Goal: Information Seeking & Learning: Learn about a topic

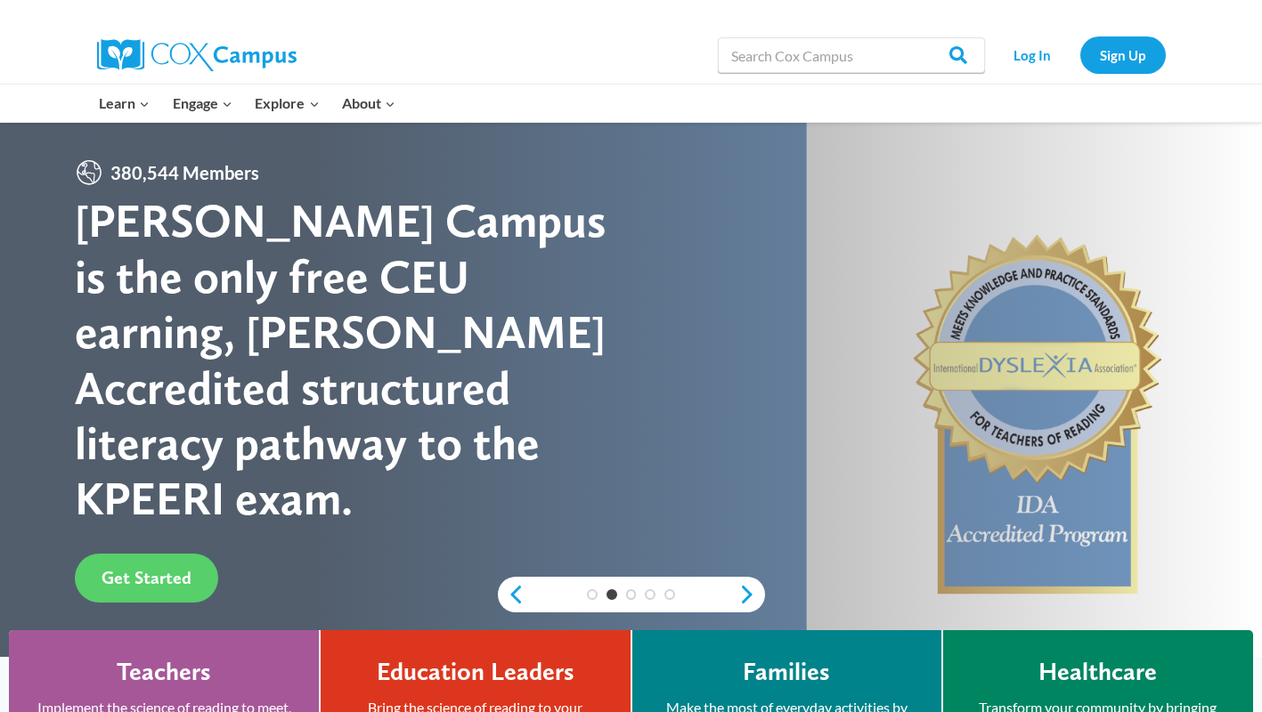
click at [0, 0] on link "PK-5 Structured Literacy Program" at bounding box center [0, 0] width 0 height 0
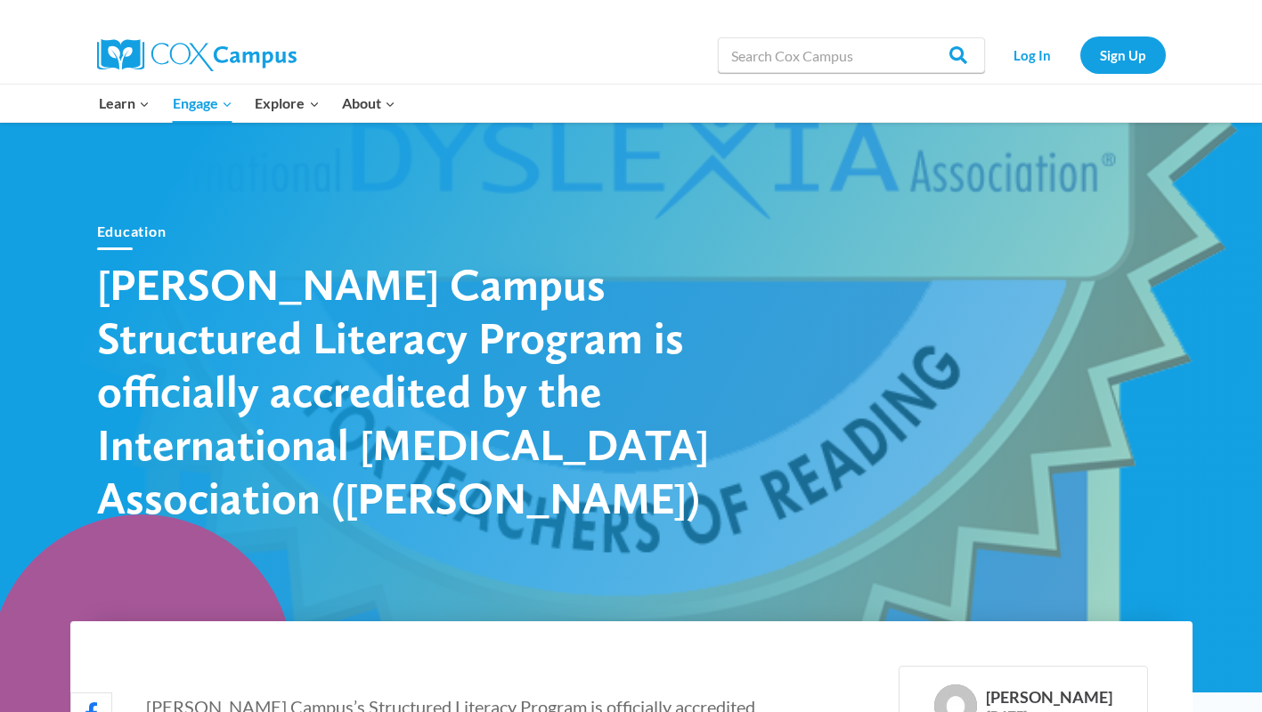
click at [1233, 1] on div at bounding box center [631, 13] width 1262 height 27
click at [0, 0] on link "Structured Literacy Certificate Program" at bounding box center [0, 0] width 0 height 0
click at [0, 0] on link "Yearlong Learning Journey" at bounding box center [0, 0] width 0 height 0
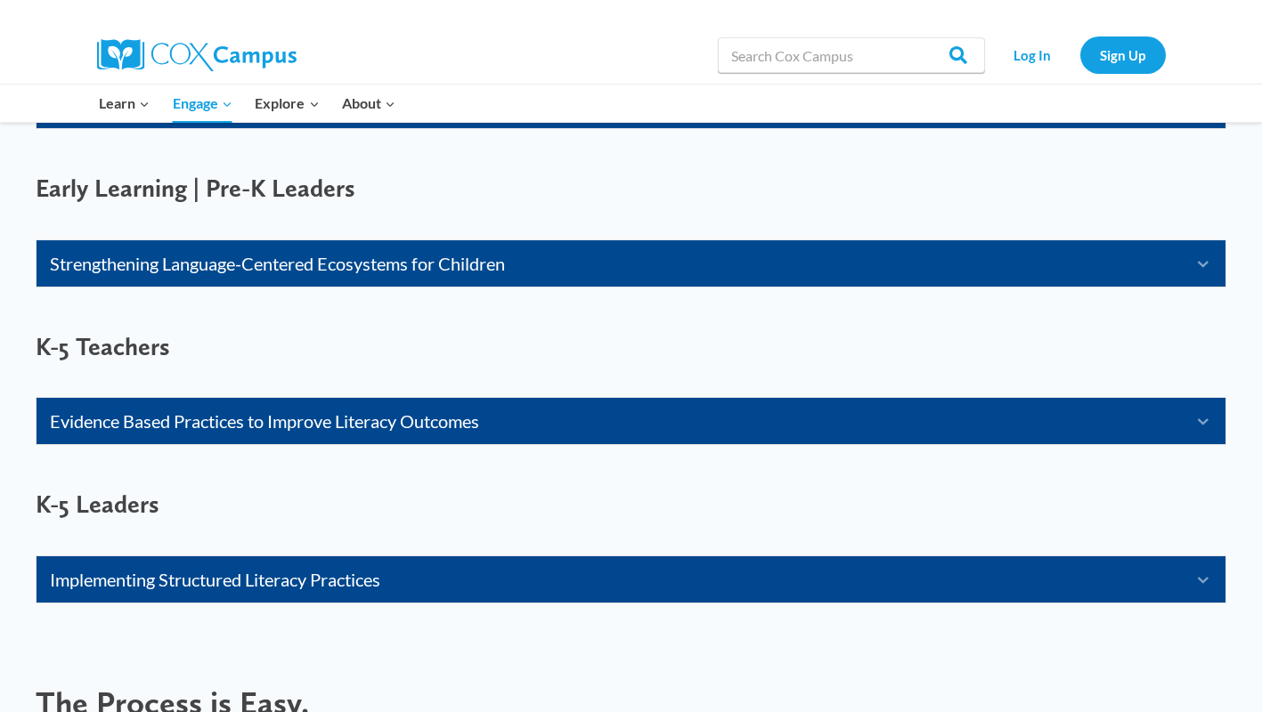
scroll to position [1300, 0]
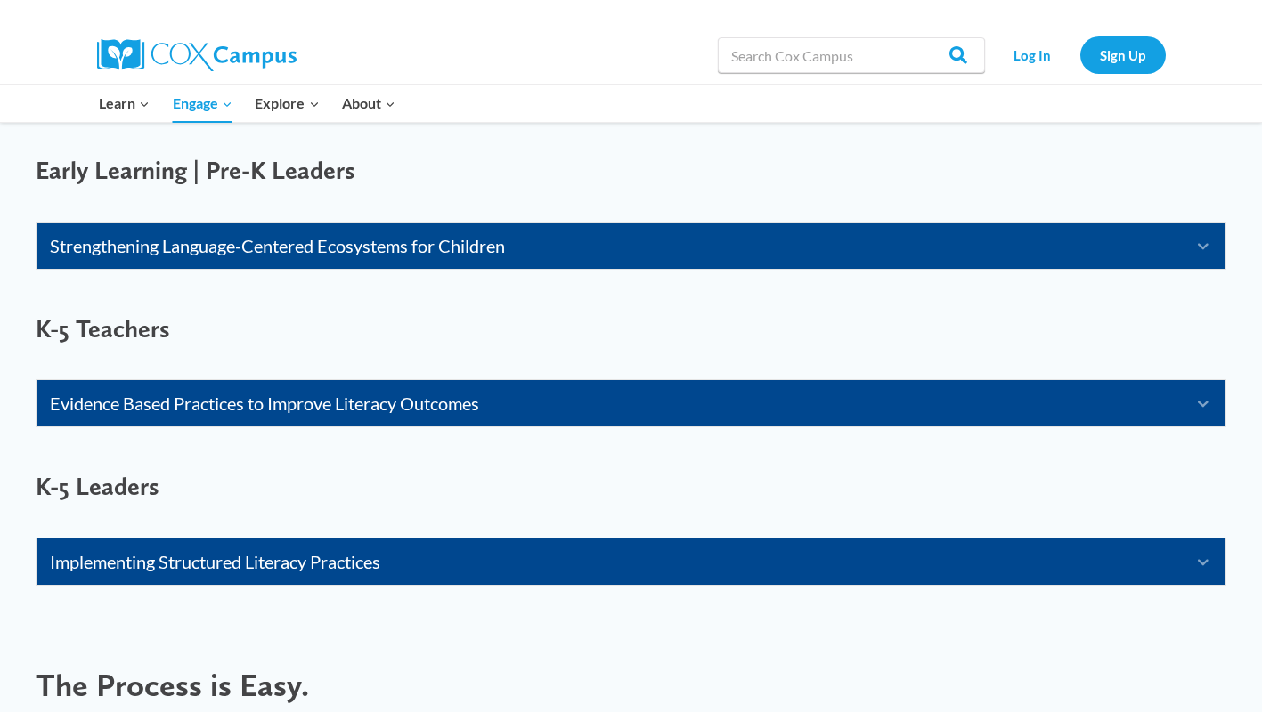
click at [800, 418] on link "Evidence Based Practices to Improve Literacy Outcomes" at bounding box center [609, 403] width 1118 height 28
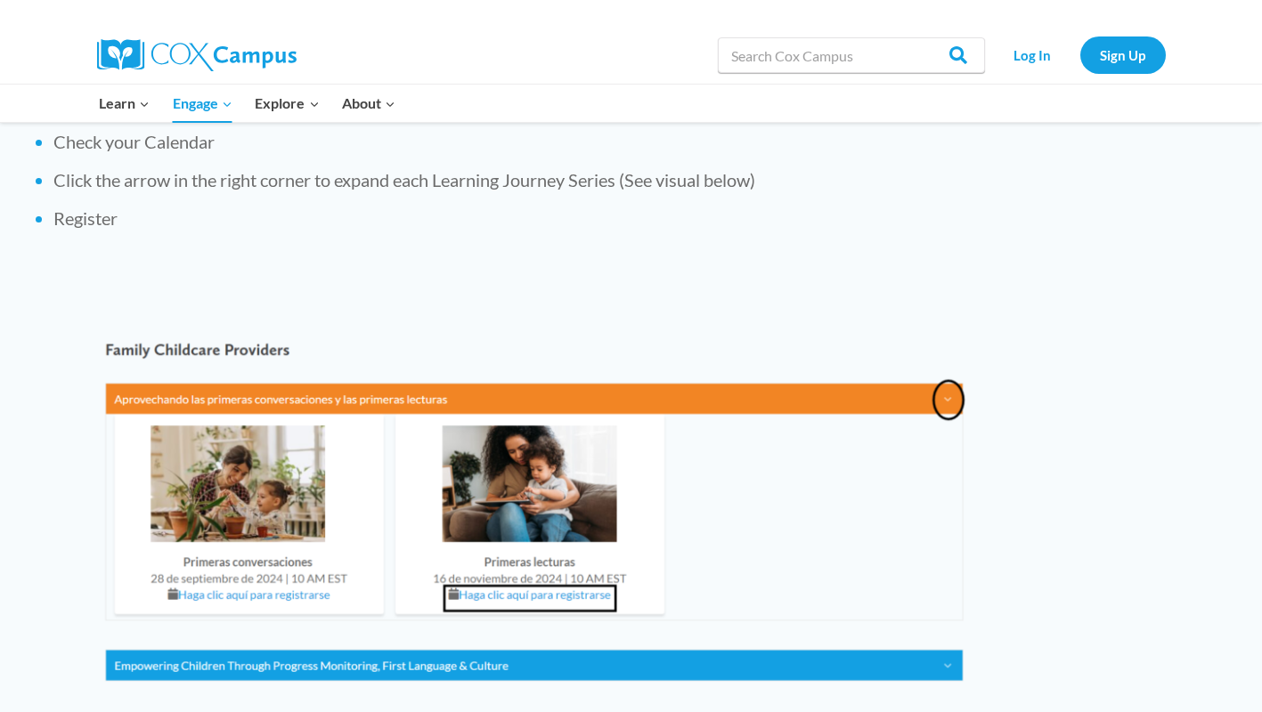
scroll to position [2783, 0]
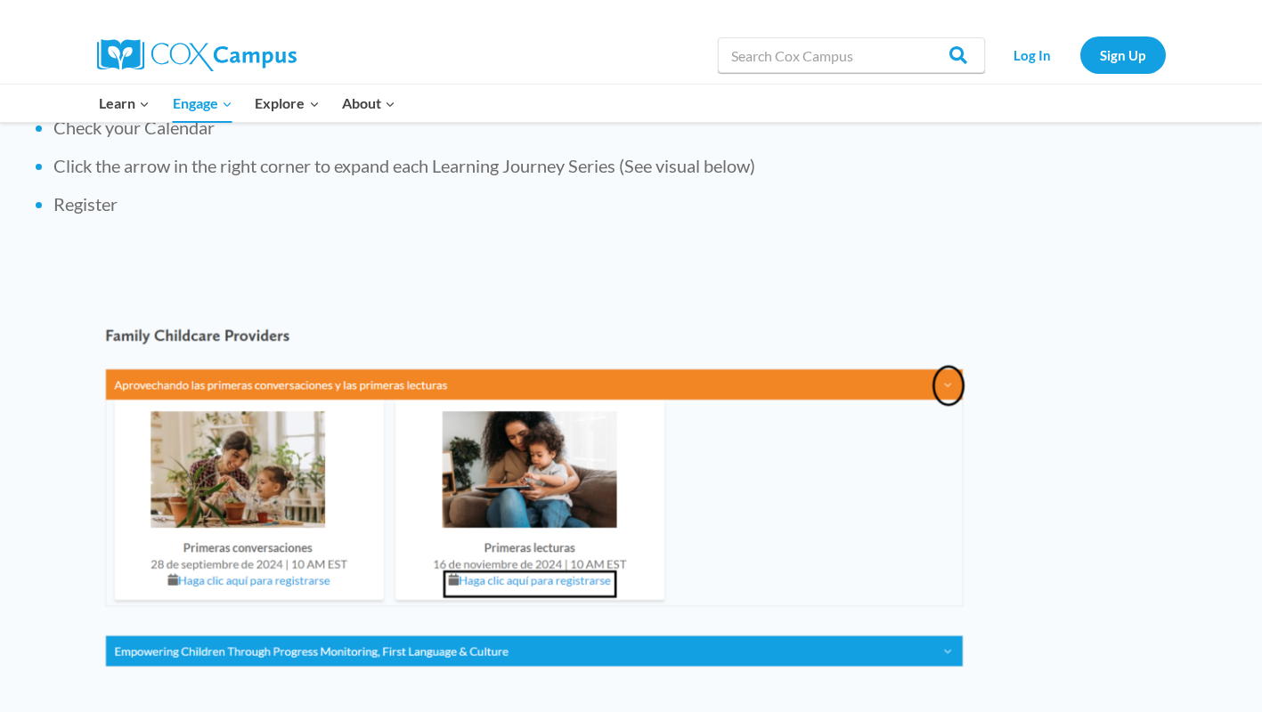
click at [0, 0] on link "PK-5 Structured Literacy Program" at bounding box center [0, 0] width 0 height 0
